Goal: Transaction & Acquisition: Purchase product/service

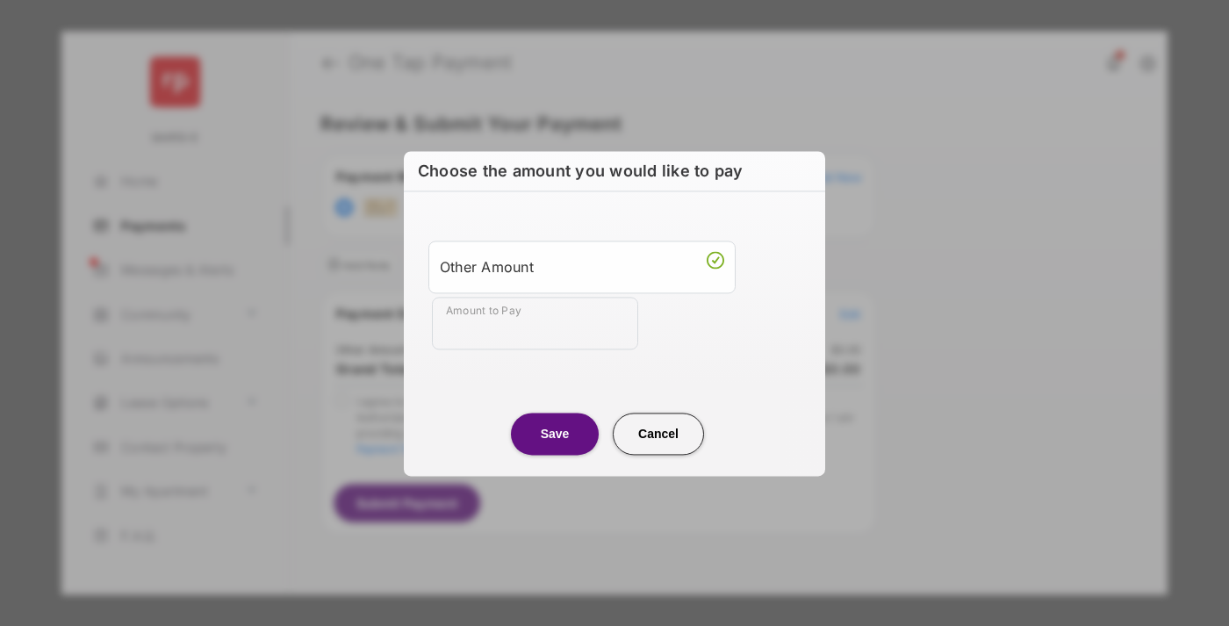
click at [582, 266] on div "Other Amount" at bounding box center [582, 267] width 284 height 30
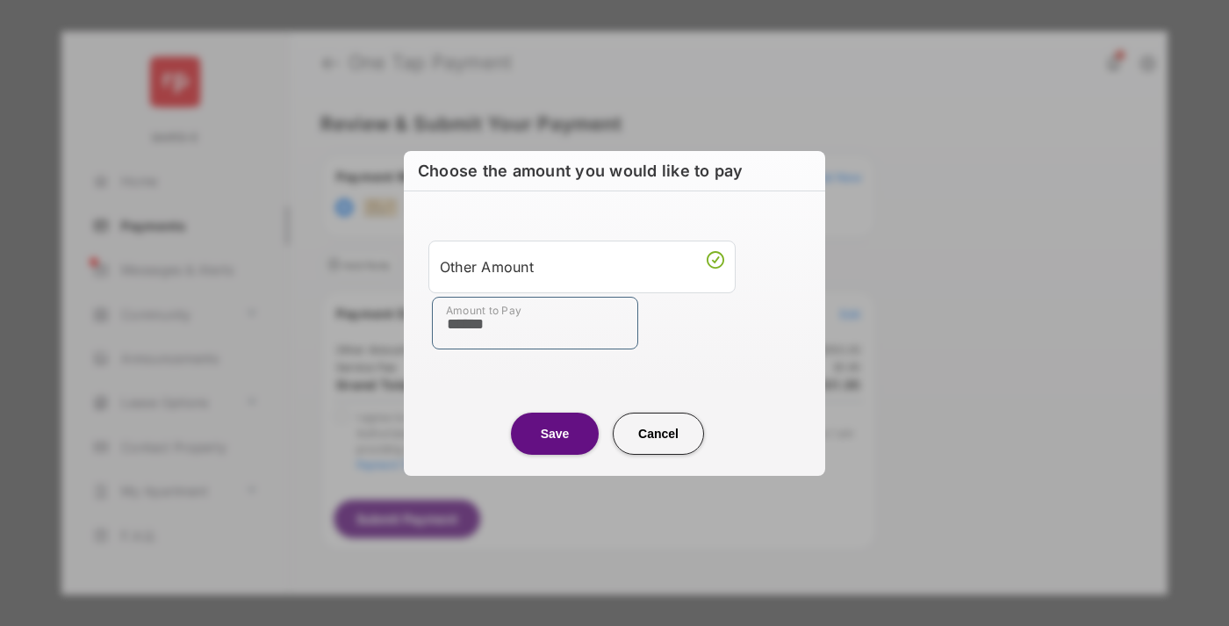
type input "******"
click at [555, 433] on button "Save" at bounding box center [555, 434] width 88 height 42
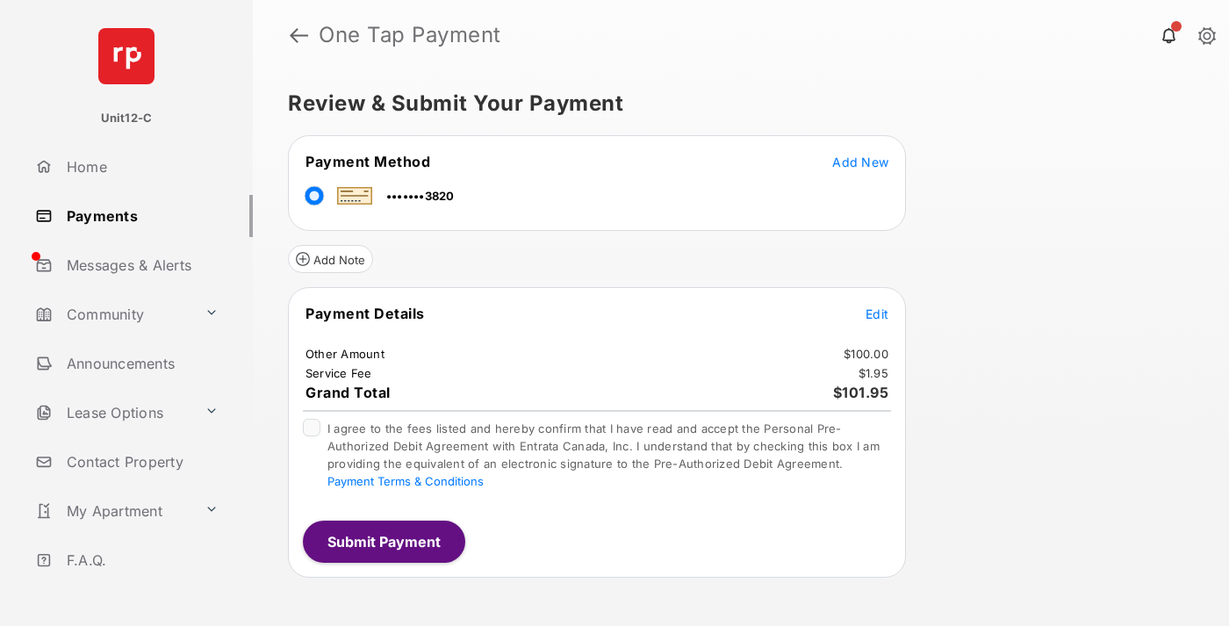
click at [877, 313] on span "Edit" at bounding box center [876, 313] width 23 height 15
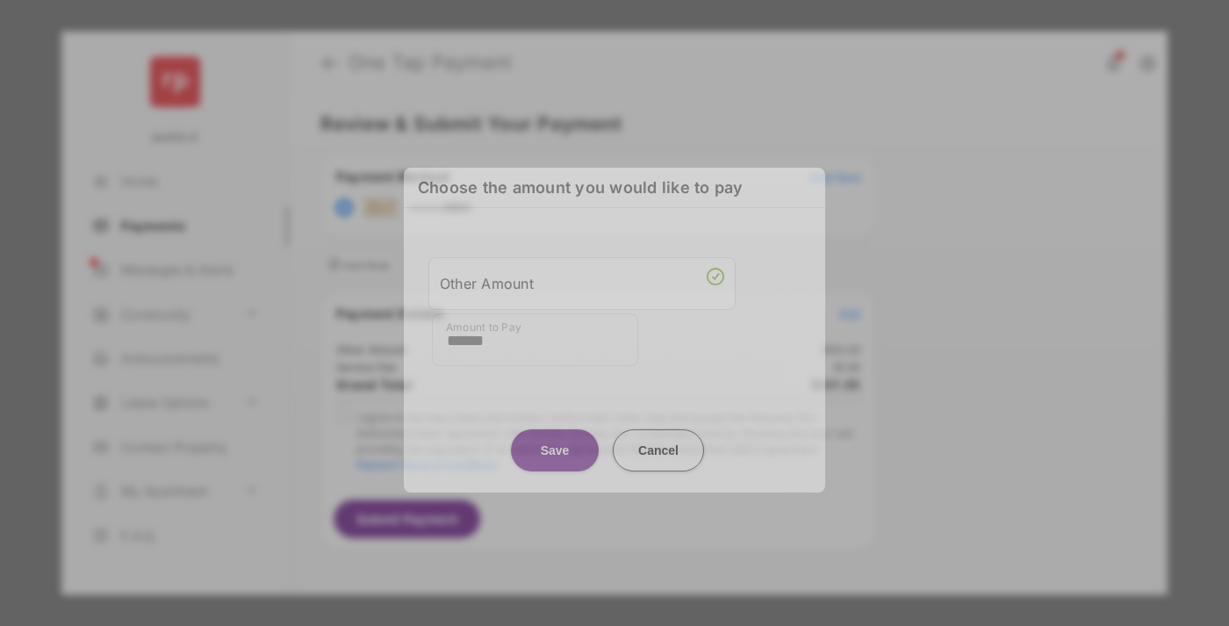
click at [555, 449] on button "Save" at bounding box center [555, 450] width 88 height 42
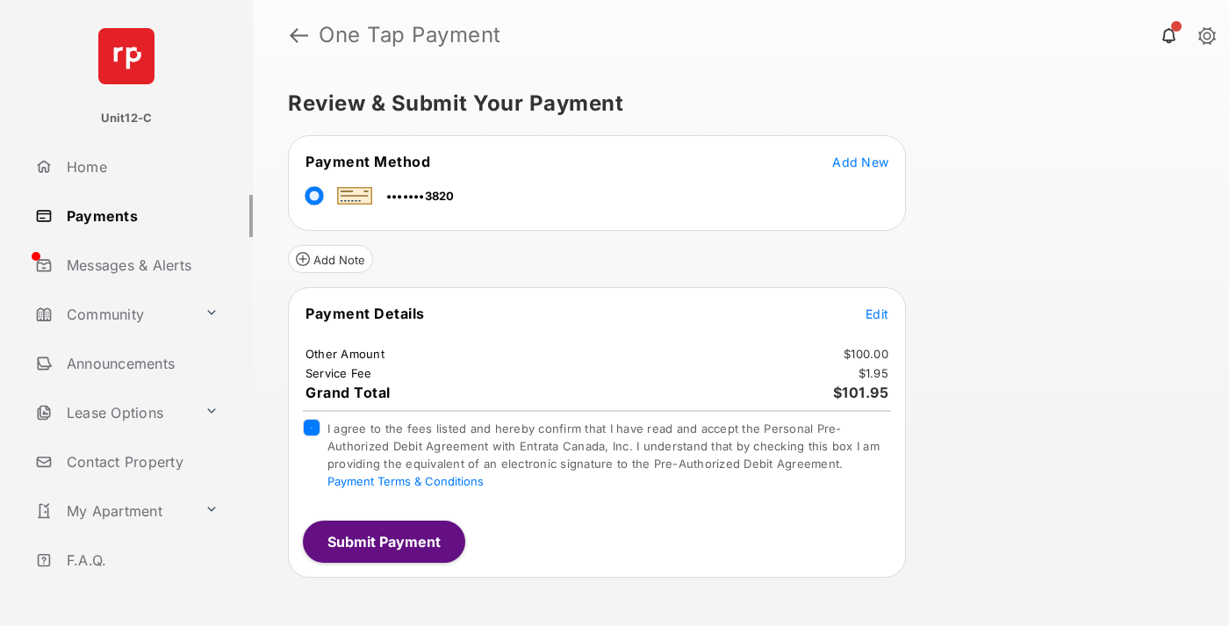
click at [383, 541] on button "Submit Payment" at bounding box center [384, 541] width 162 height 42
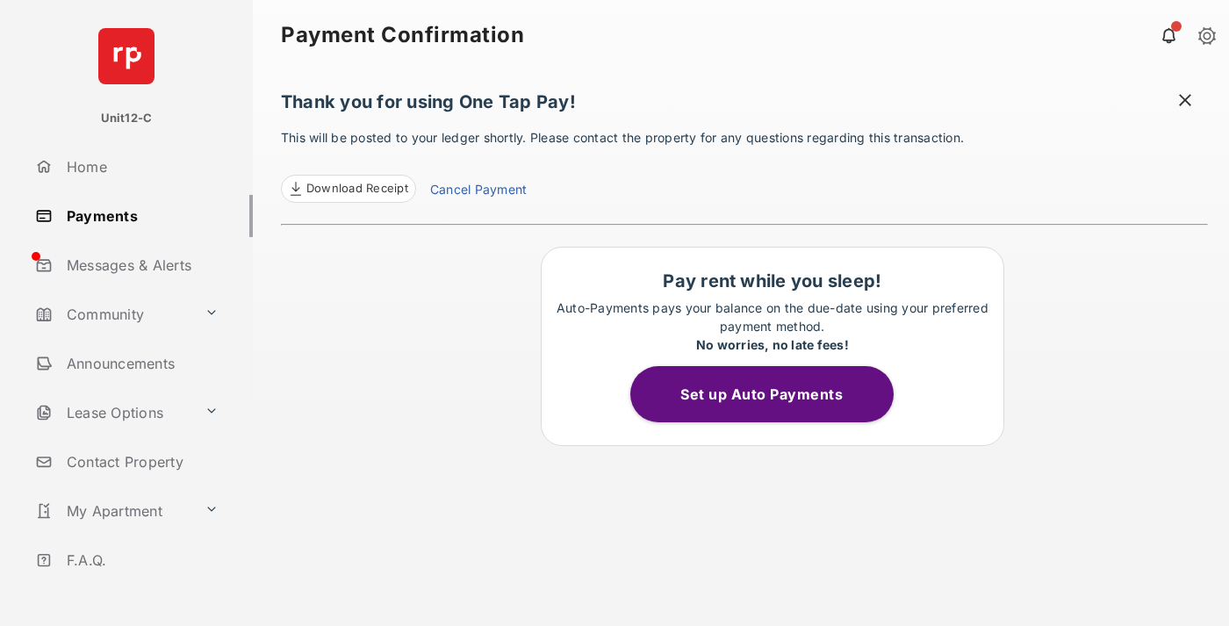
click at [1185, 102] on span at bounding box center [1185, 102] width 18 height 22
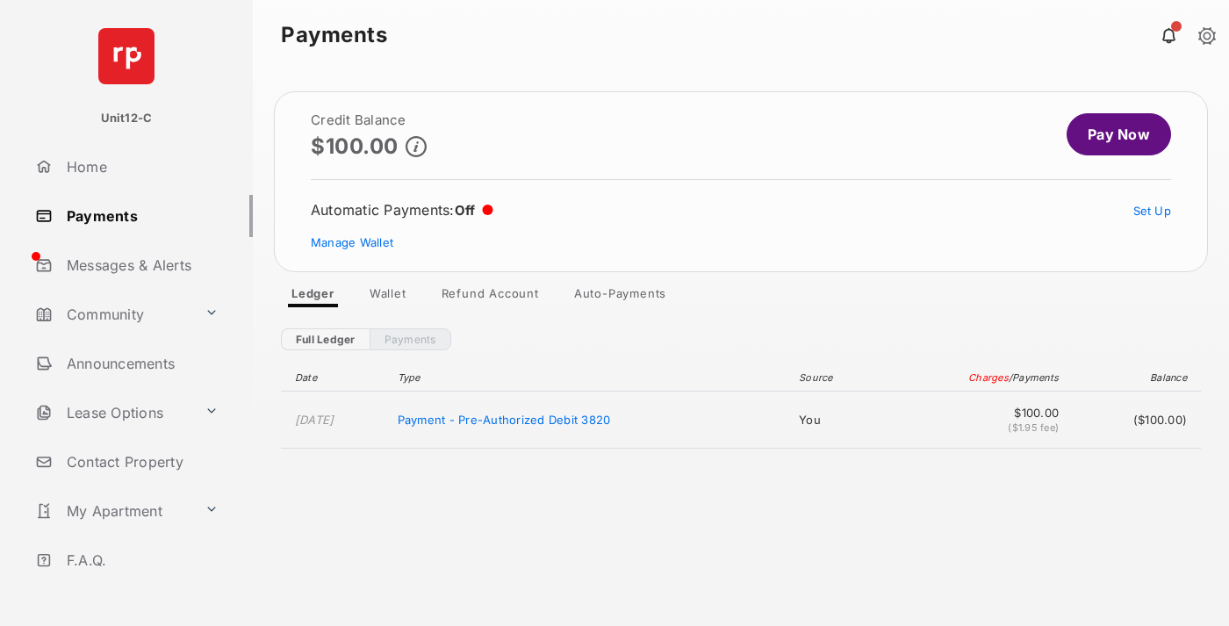
click at [352, 242] on link "Manage Wallet" at bounding box center [352, 242] width 83 height 14
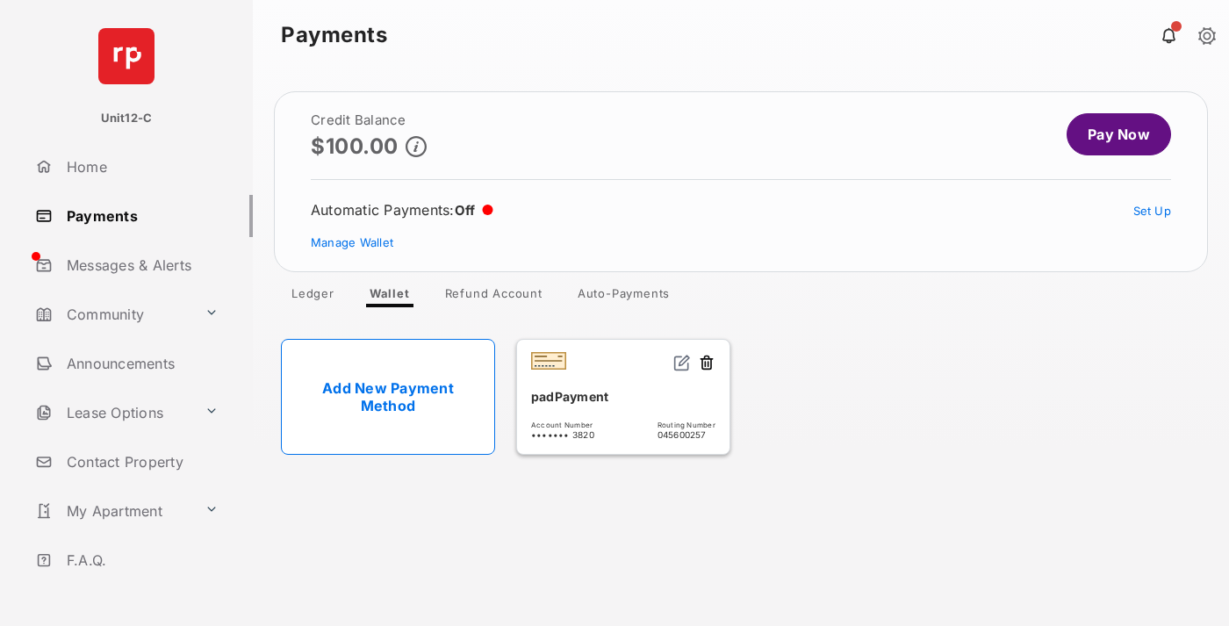
click at [707, 363] on button at bounding box center [707, 364] width 18 height 20
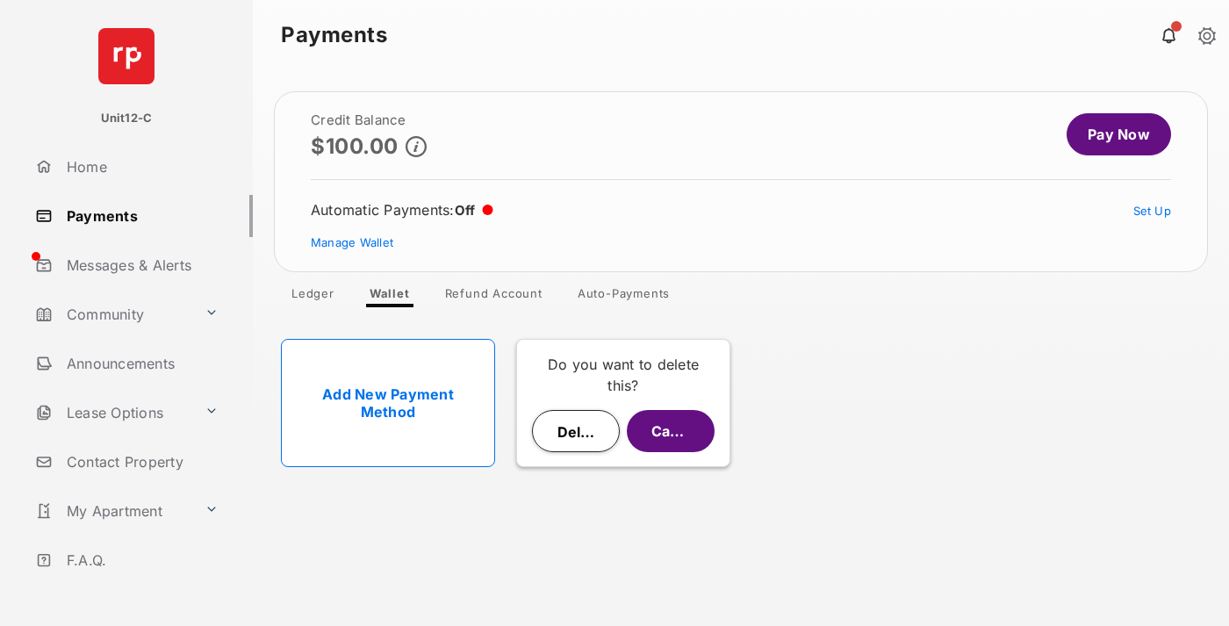
click at [576, 431] on button "Delete" at bounding box center [576, 431] width 88 height 42
